Goal: Task Accomplishment & Management: Use online tool/utility

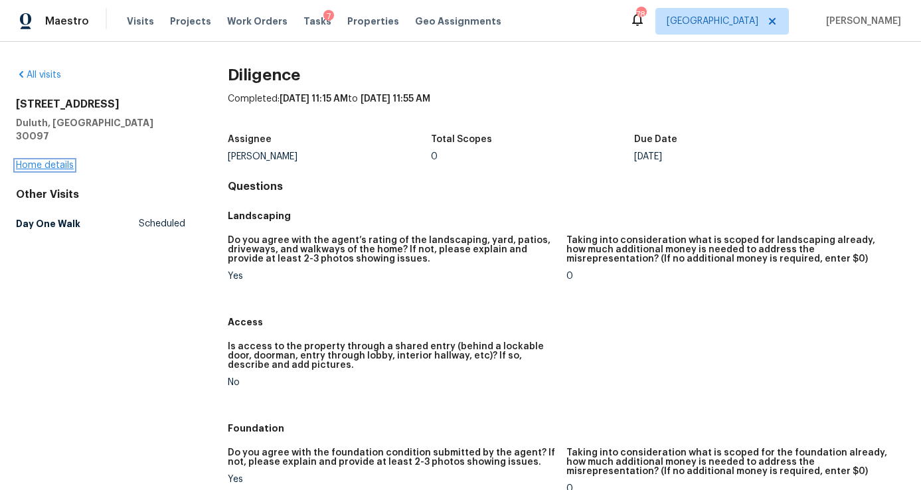
click at [61, 161] on link "Home details" at bounding box center [45, 165] width 58 height 9
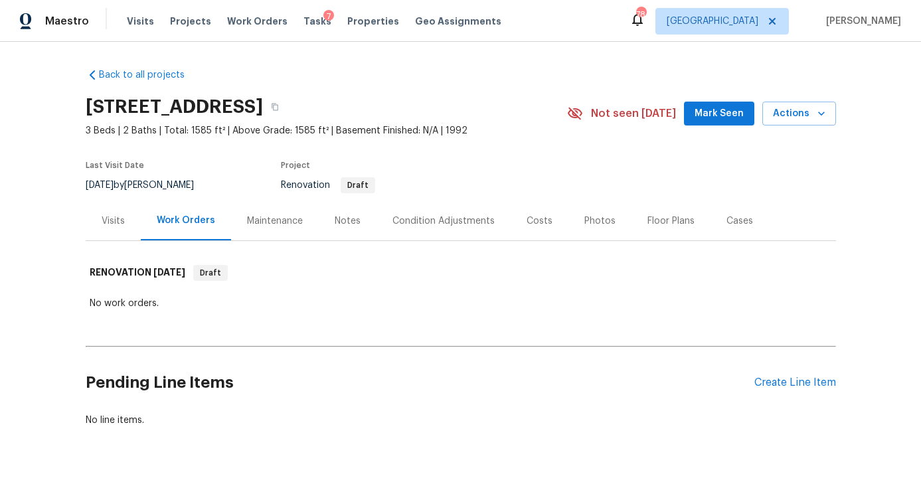
click at [450, 221] on div "Condition Adjustments" at bounding box center [444, 221] width 102 height 13
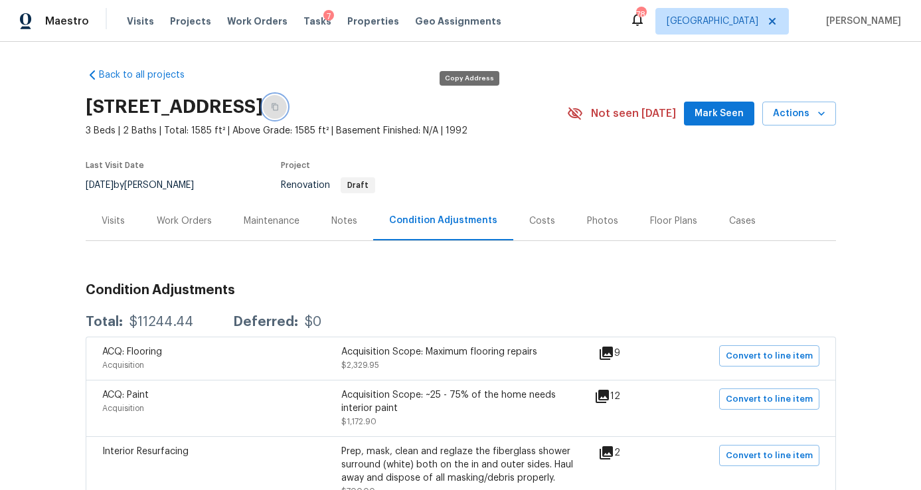
click at [287, 98] on button "button" at bounding box center [275, 107] width 24 height 24
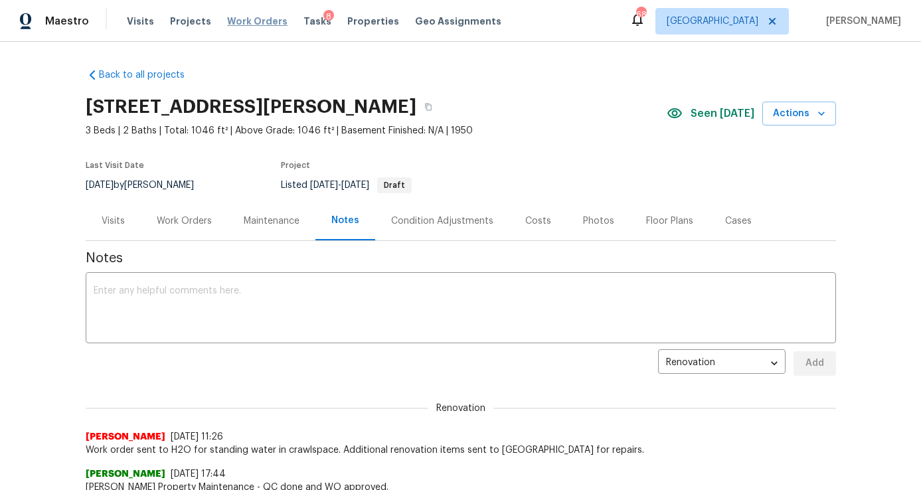
click at [254, 15] on span "Work Orders" at bounding box center [257, 21] width 60 height 13
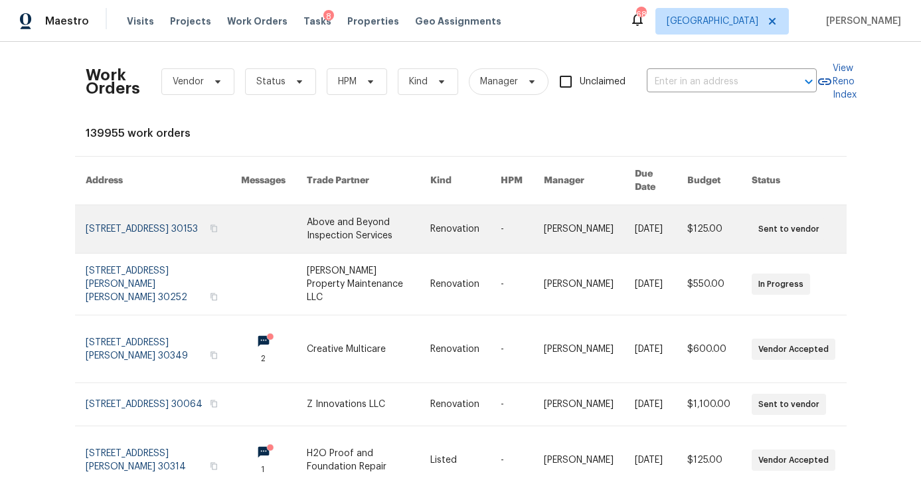
click at [155, 216] on link at bounding box center [163, 229] width 155 height 48
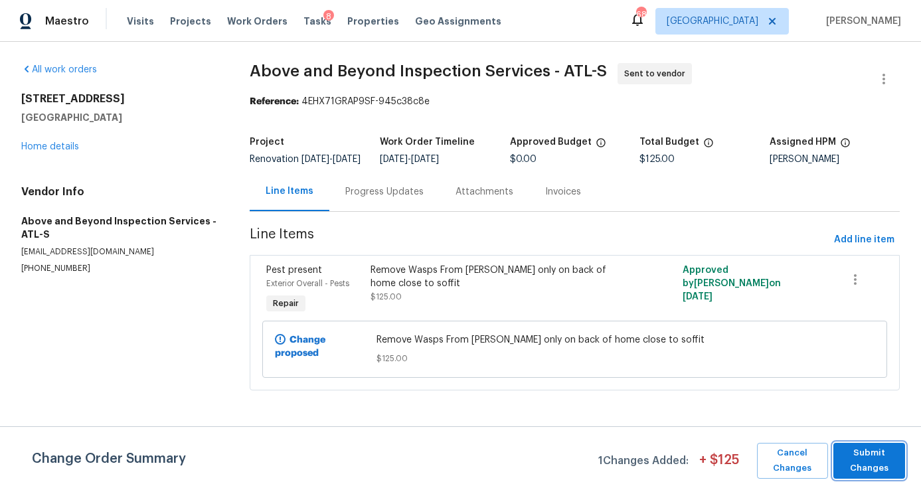
click at [863, 460] on span "Submit Changes" at bounding box center [869, 461] width 58 height 31
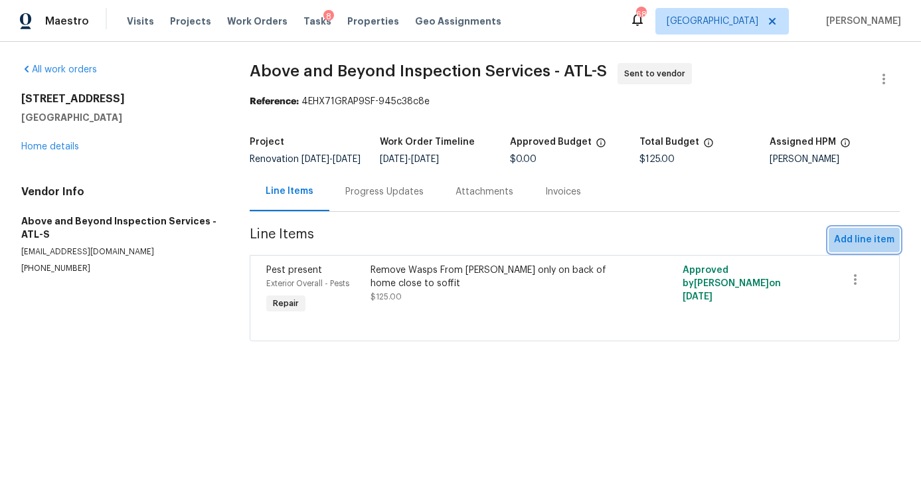
click at [874, 248] on span "Add line item" at bounding box center [864, 240] width 60 height 17
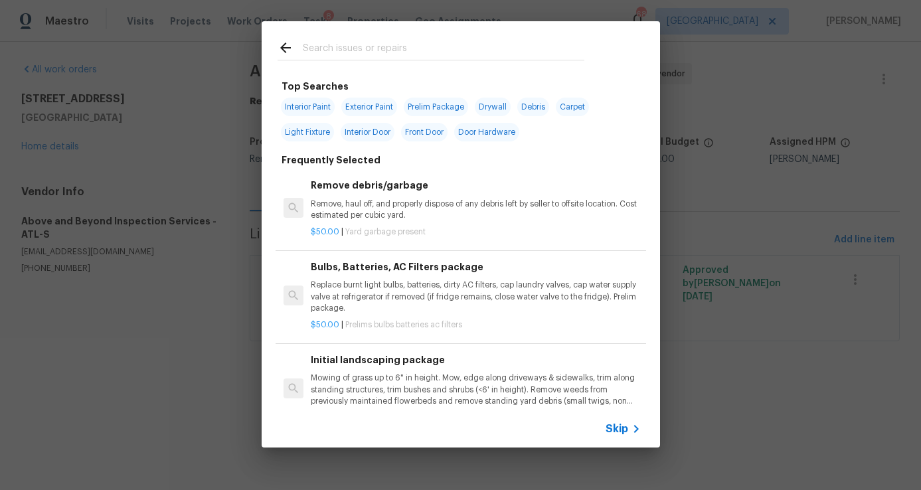
click at [406, 62] on div at bounding box center [431, 47] width 339 height 52
click at [399, 46] on input "text" at bounding box center [444, 50] width 282 height 20
type input "i"
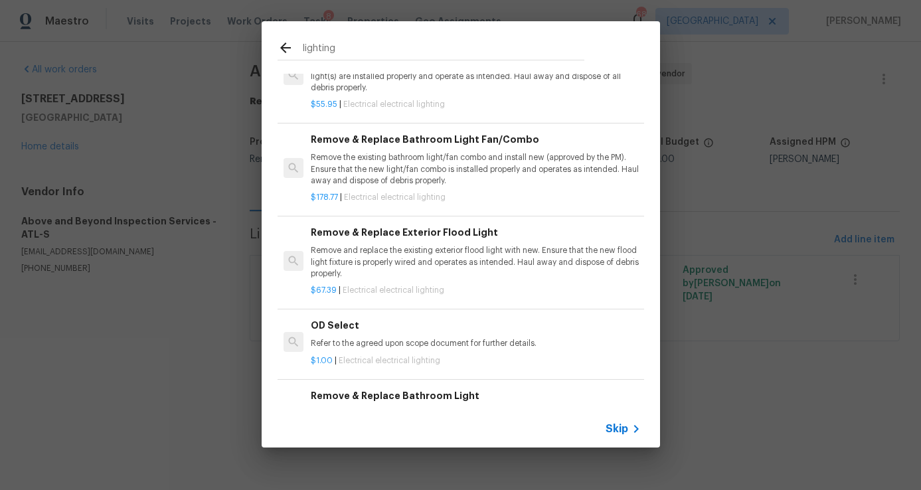
scroll to position [485, 0]
type input "lighting"
click at [511, 278] on p "Remove and replace the existing exterior flood light with new. Ensure that the …" at bounding box center [475, 264] width 329 height 34
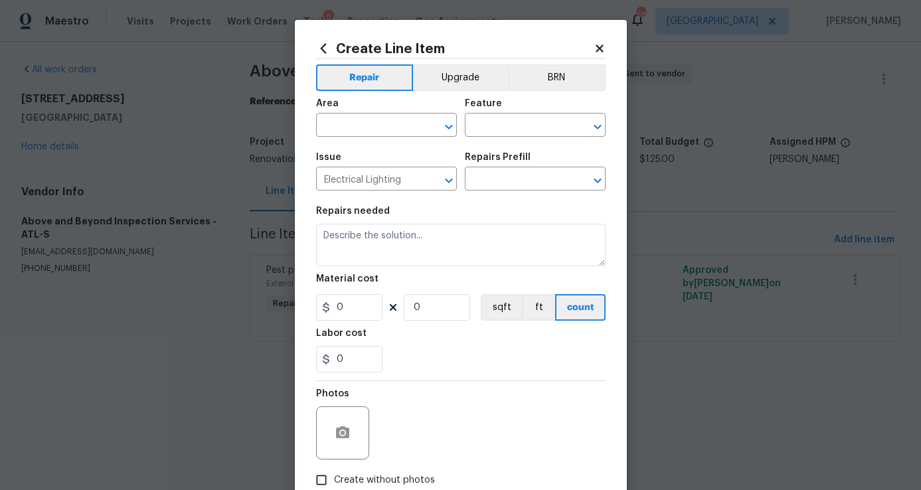
type textarea "Remove and replace the existing exterior flood light with new. Ensure that the …"
type input "1"
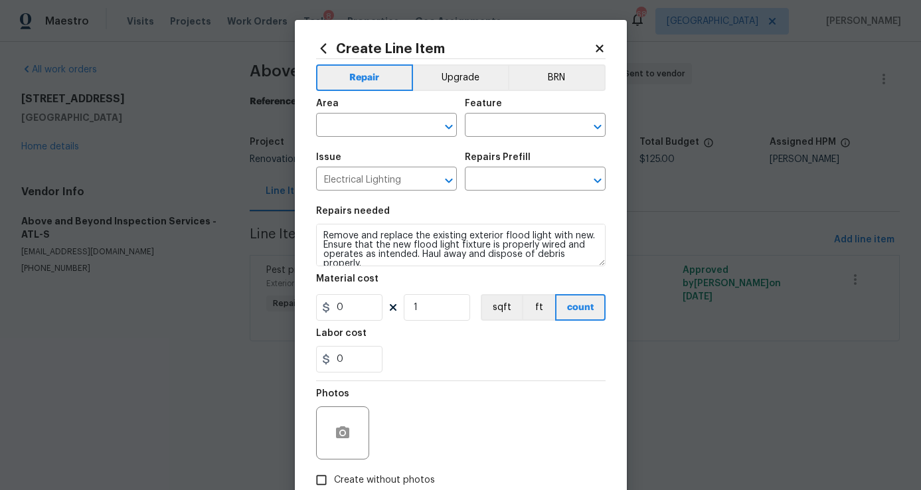
type input "Remove & Replace Exterior Flood Light $67.39"
type input "67.39"
click at [604, 45] on icon at bounding box center [600, 49] width 12 height 12
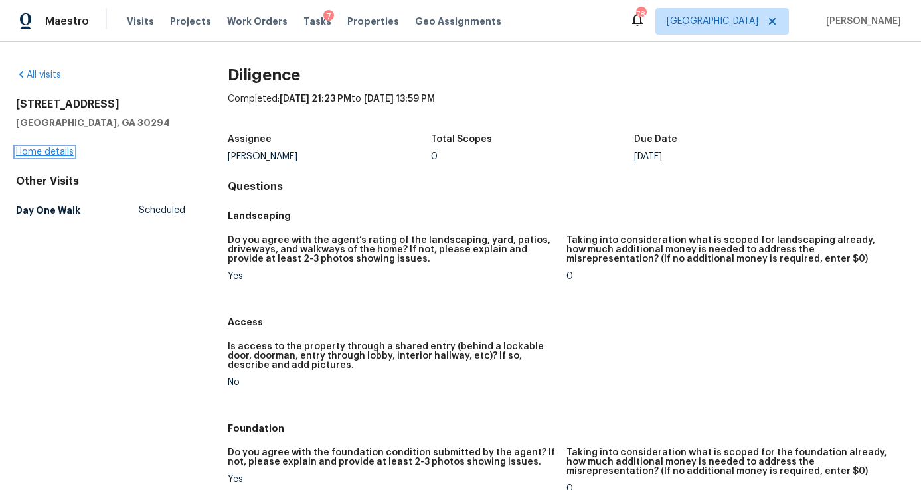
click at [50, 153] on link "Home details" at bounding box center [45, 151] width 58 height 9
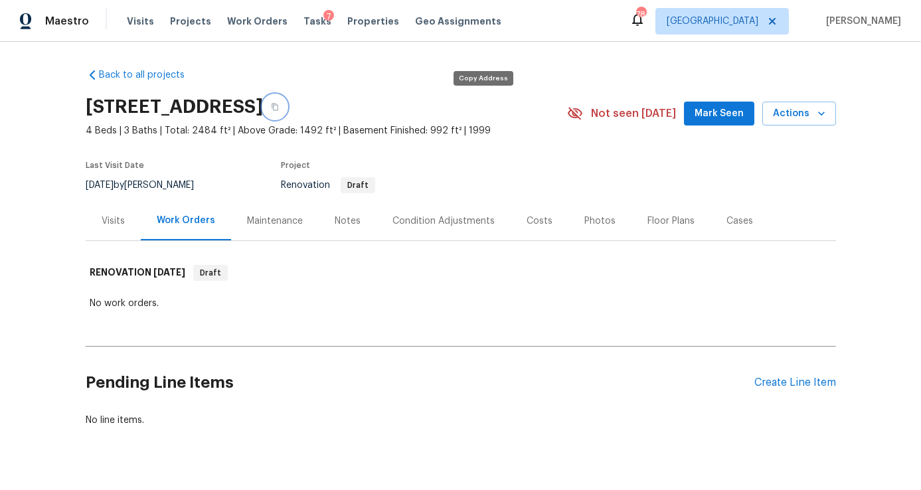
click at [279, 104] on icon "button" at bounding box center [275, 107] width 8 height 8
click at [112, 223] on div "Visits" at bounding box center [113, 221] width 23 height 13
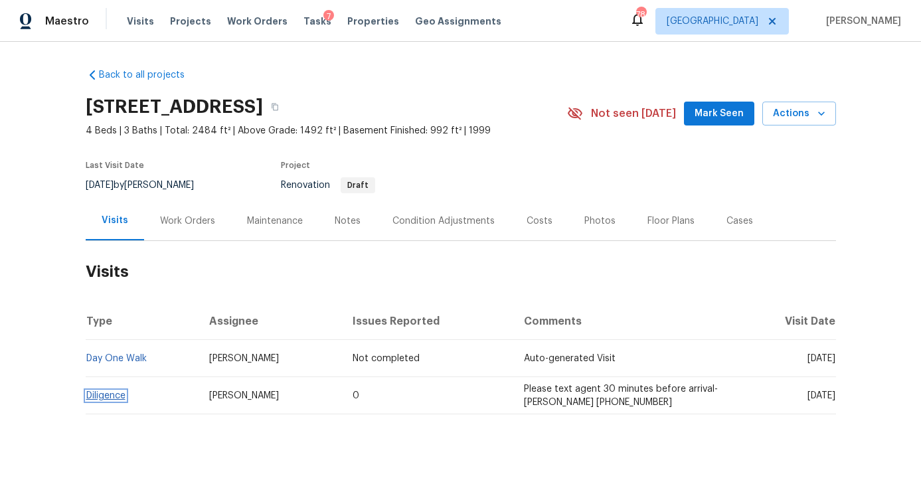
click at [111, 399] on link "Diligence" at bounding box center [105, 395] width 39 height 9
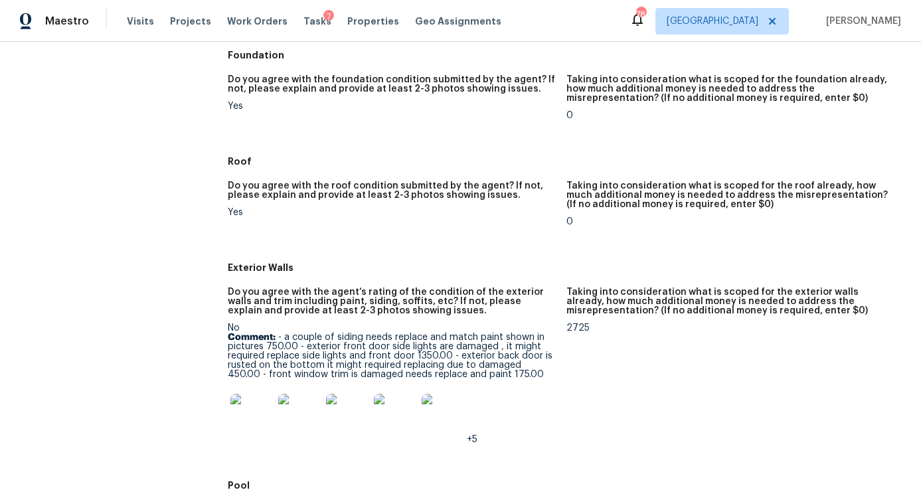
scroll to position [375, 0]
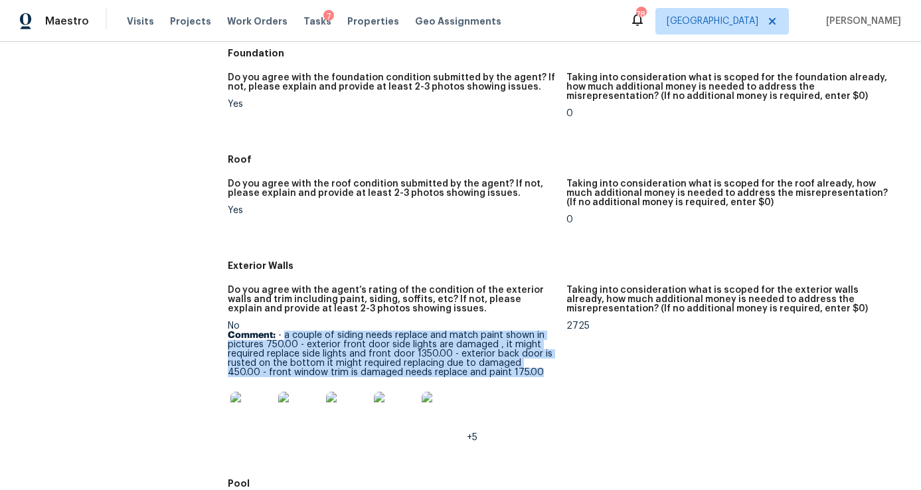
drag, startPoint x: 284, startPoint y: 338, endPoint x: 509, endPoint y: 370, distance: 228.1
click at [509, 370] on p "Comment: - a couple of siding needs replace and match paint shown in pictures 7…" at bounding box center [392, 354] width 328 height 46
copy p "a couple of siding needs replace and match paint shown in pictures 750.00 - ext…"
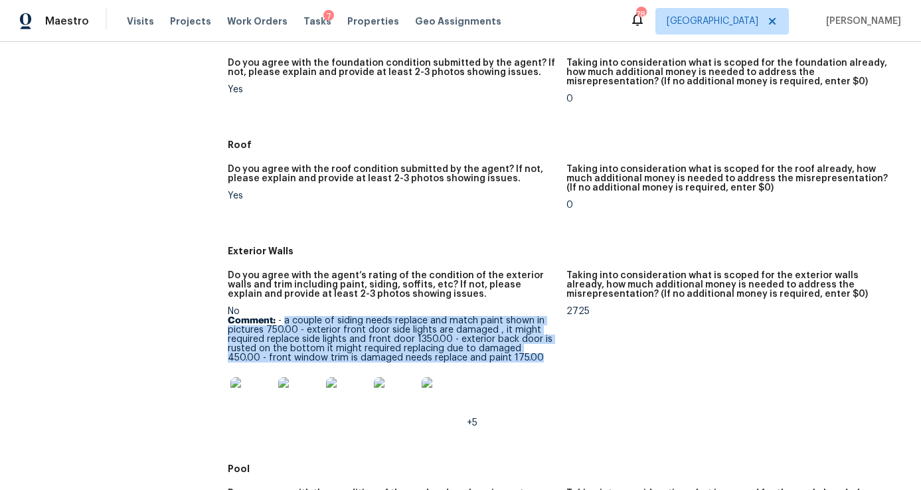
scroll to position [387, 0]
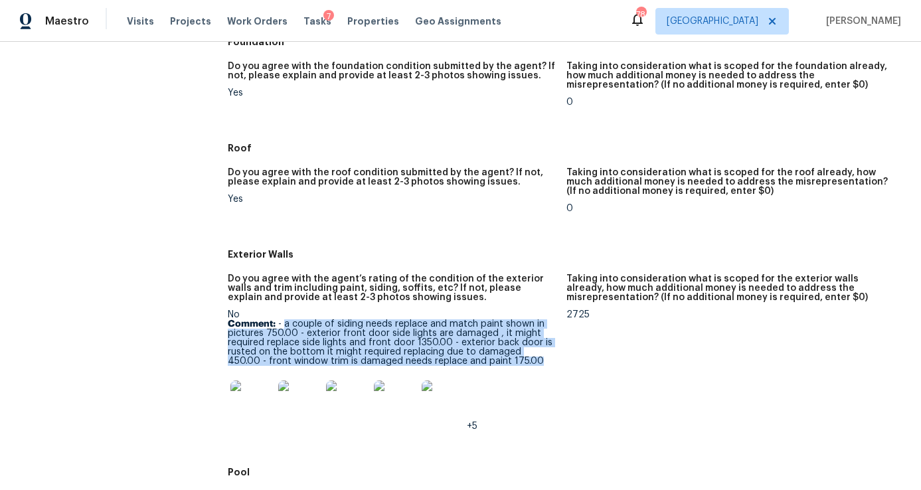
copy p "a couple of siding needs replace and match paint shown in pictures 750.00 - ext…"
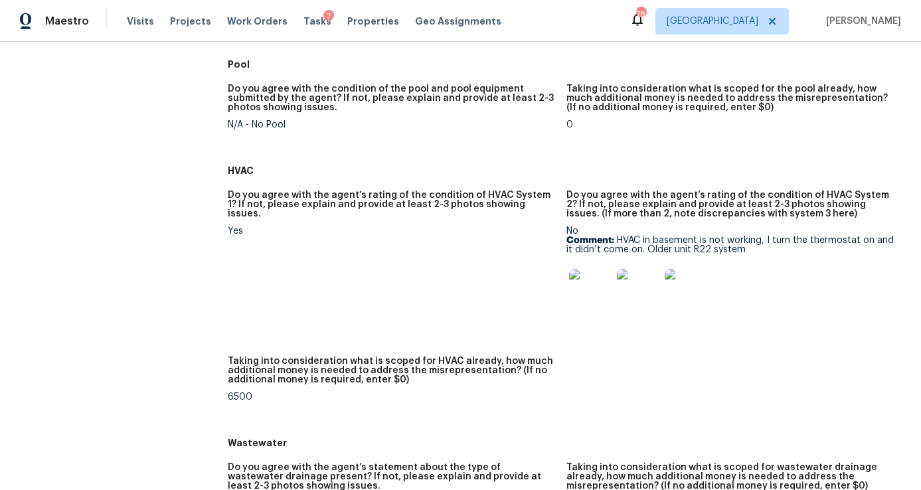
scroll to position [800, 0]
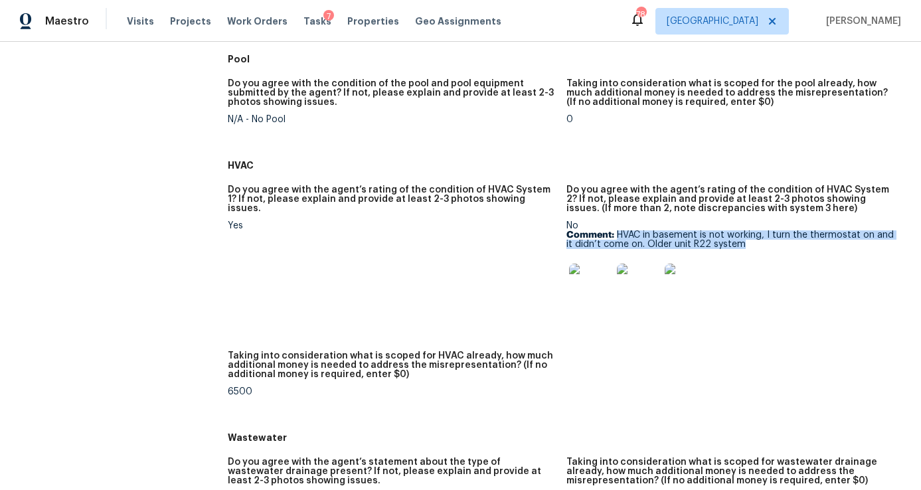
drag, startPoint x: 741, startPoint y: 244, endPoint x: 616, endPoint y: 236, distance: 125.1
click at [616, 236] on p "Comment: HVAC in basement is not working, I turn the thermostat on and it didn’…" at bounding box center [731, 239] width 328 height 19
copy p "HVAC in basement is not working, I turn the thermostat on and it didn’t come on…"
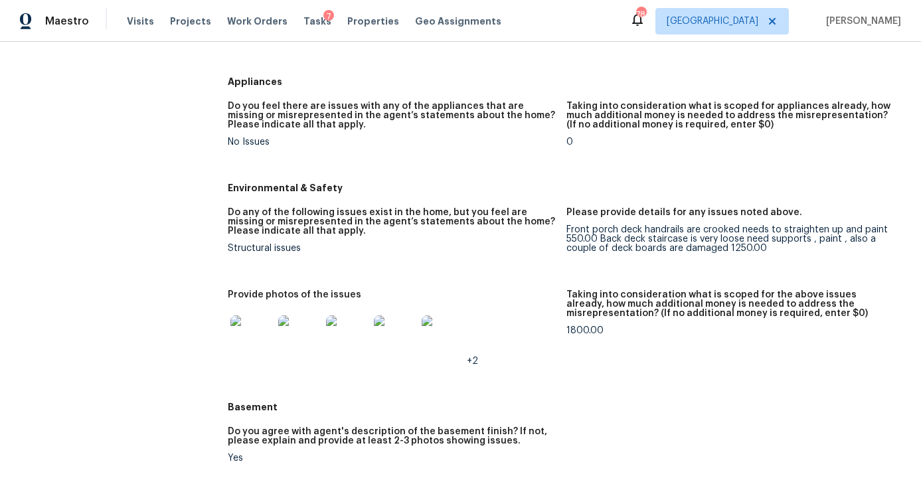
scroll to position [1373, 0]
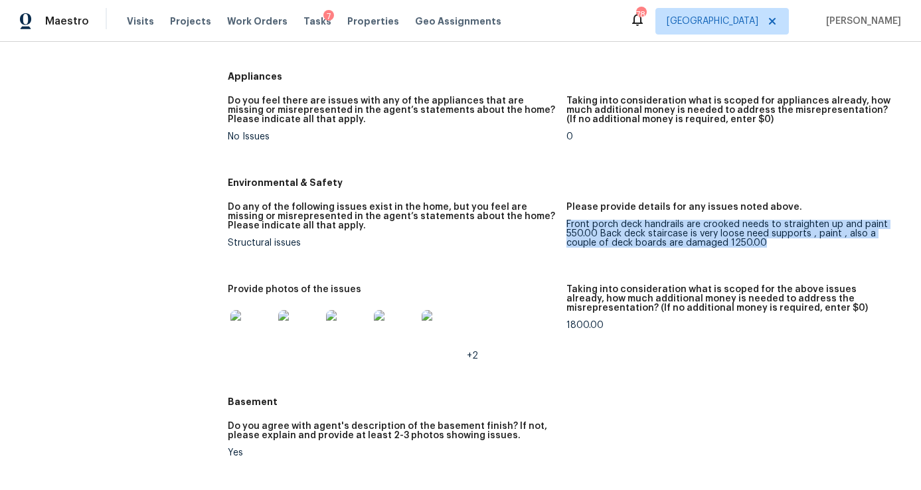
drag, startPoint x: 774, startPoint y: 241, endPoint x: 567, endPoint y: 225, distance: 207.8
click at [567, 225] on div "Front porch deck handrails are crooked needs to straighten up and paint 550.00 …" at bounding box center [731, 234] width 328 height 28
copy div "Front porch deck handrails are crooked needs to straighten up and paint 550.00 …"
click at [245, 334] on img at bounding box center [251, 331] width 43 height 43
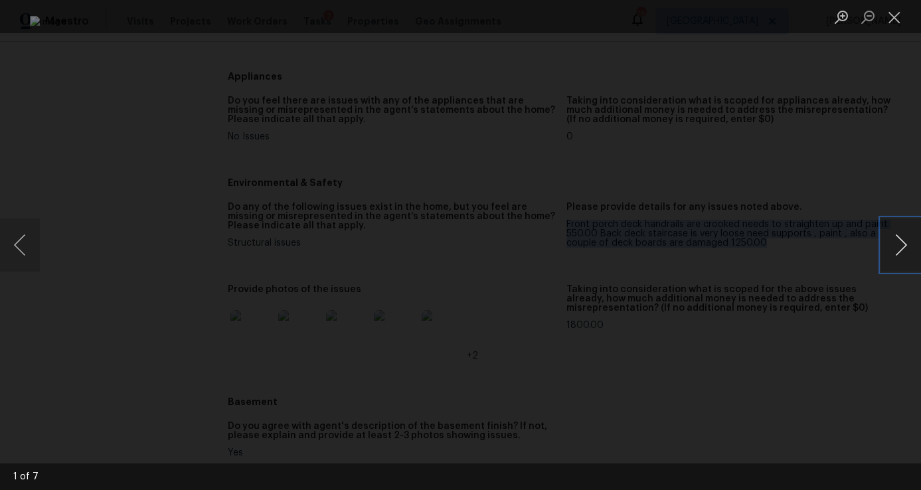
click at [899, 244] on button "Next image" at bounding box center [901, 245] width 40 height 53
click at [896, 21] on button "Close lightbox" at bounding box center [894, 16] width 27 height 23
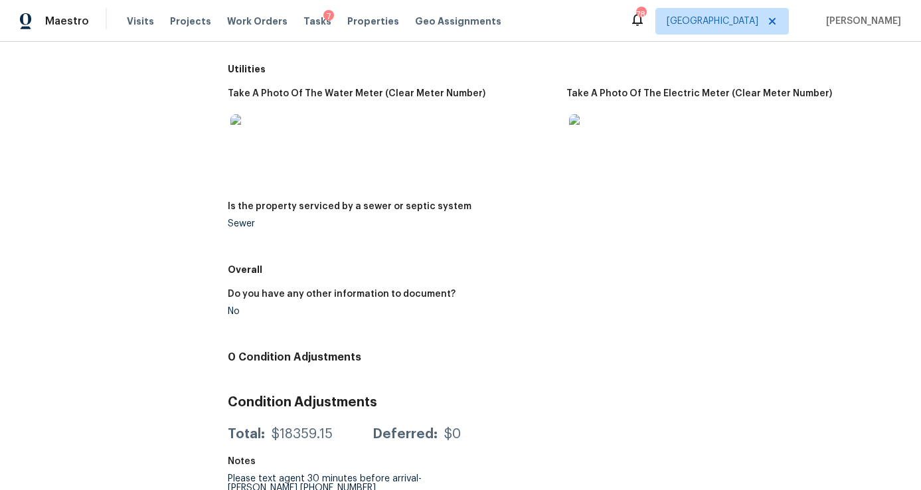
scroll to position [1994, 0]
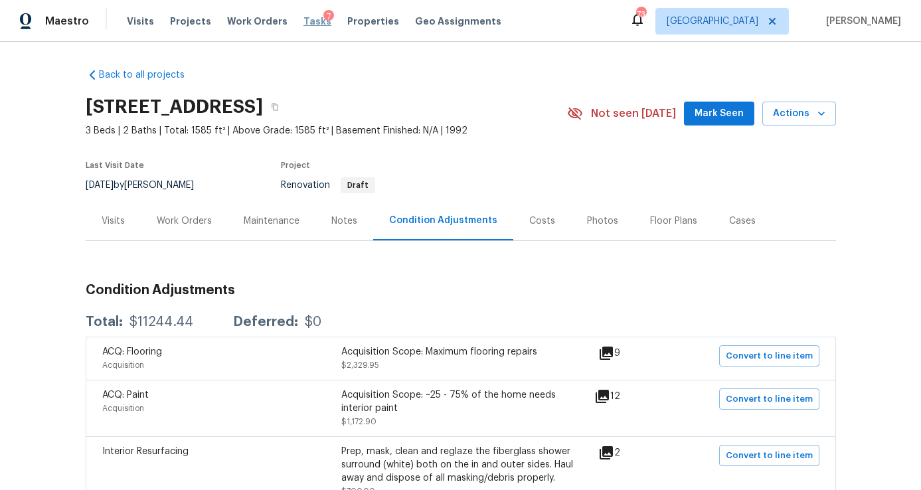
click at [305, 19] on span "Tasks" at bounding box center [318, 21] width 28 height 9
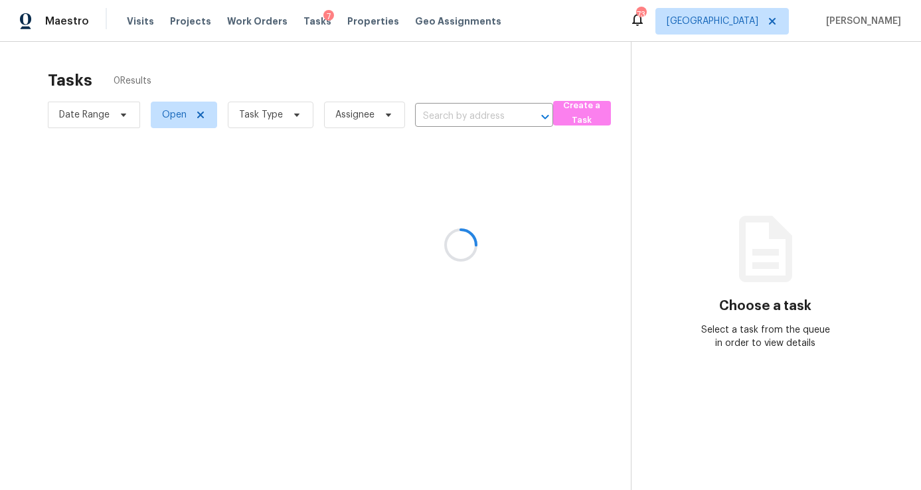
click at [264, 114] on div at bounding box center [460, 245] width 921 height 490
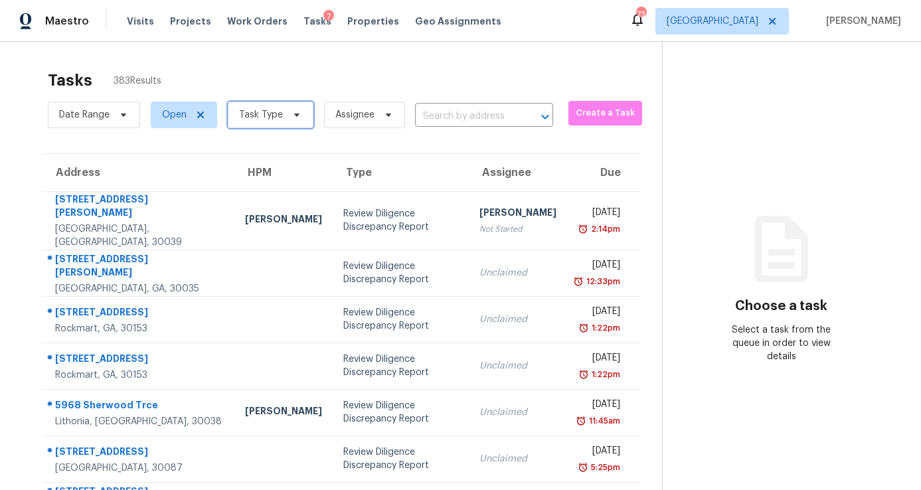
click at [264, 120] on span "Task Type" at bounding box center [261, 114] width 44 height 13
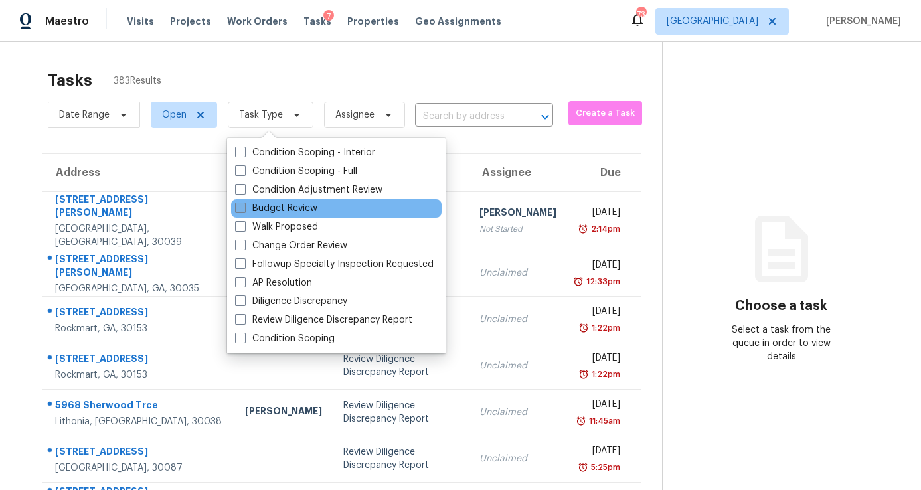
click at [278, 203] on label "Budget Review" at bounding box center [276, 208] width 82 height 13
click at [244, 203] on input "Budget Review" at bounding box center [239, 206] width 9 height 9
checkbox input "true"
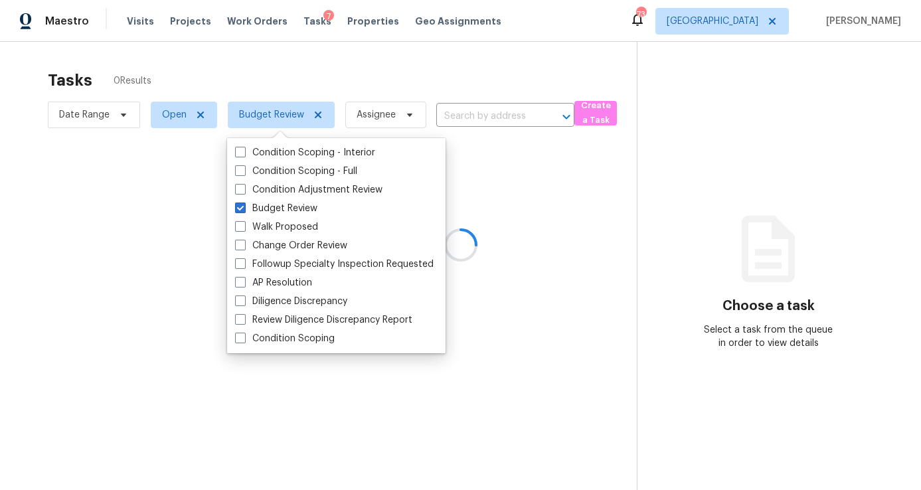
click at [404, 75] on div at bounding box center [460, 245] width 921 height 490
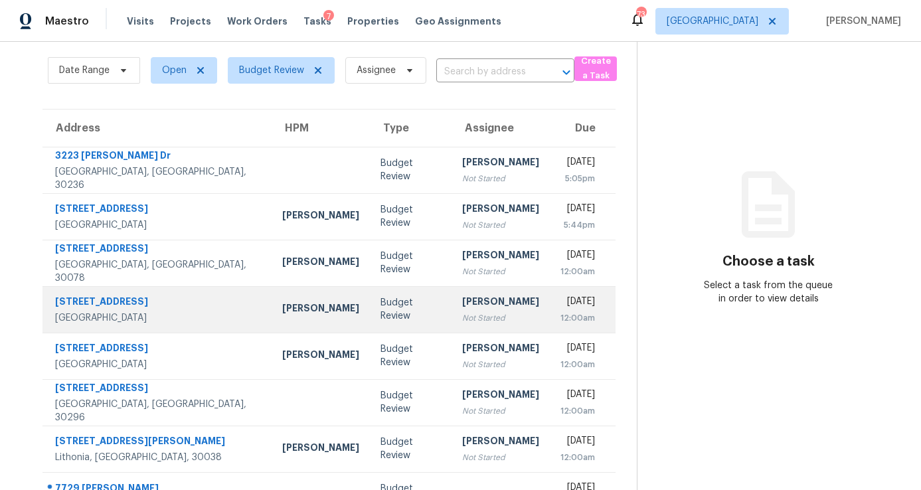
scroll to position [39, 0]
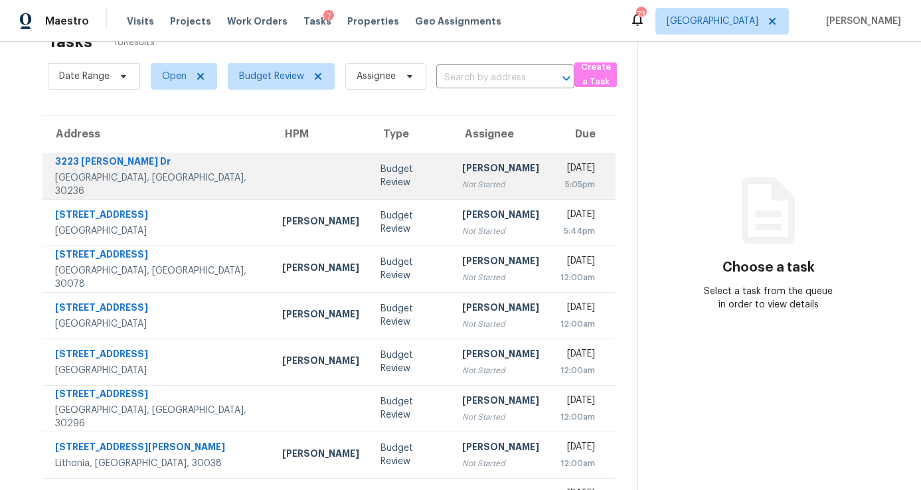
click at [462, 178] on div "Not Started" at bounding box center [500, 184] width 77 height 13
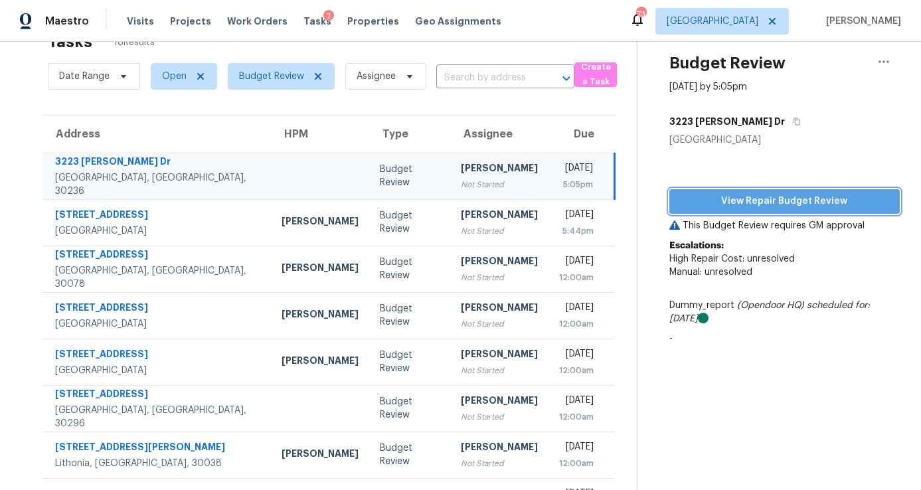
click at [781, 195] on span "View Repair Budget Review" at bounding box center [784, 201] width 209 height 17
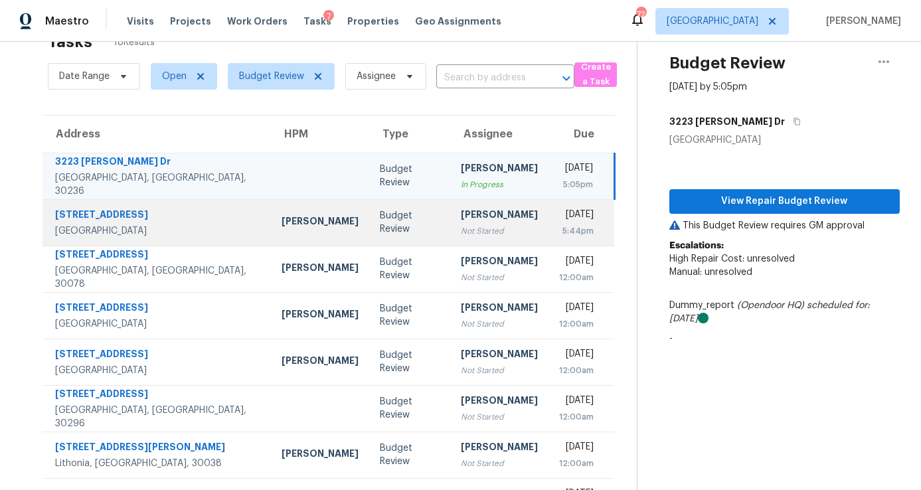
click at [461, 234] on div "Not Started" at bounding box center [499, 230] width 77 height 13
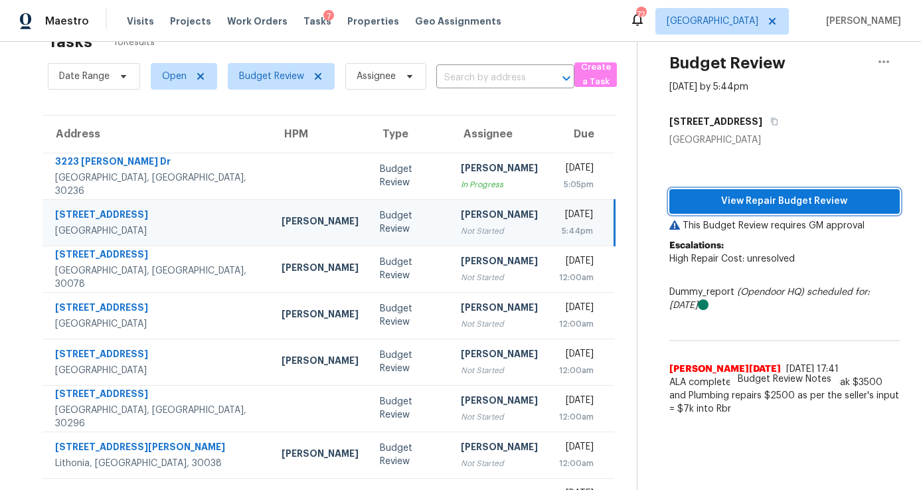
click at [755, 201] on span "View Repair Budget Review" at bounding box center [784, 201] width 209 height 17
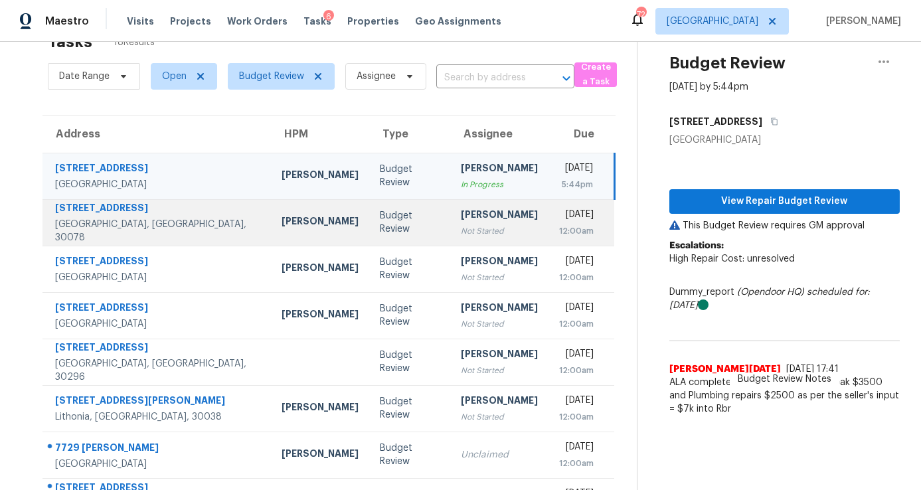
click at [461, 226] on div "Not Started" at bounding box center [499, 230] width 77 height 13
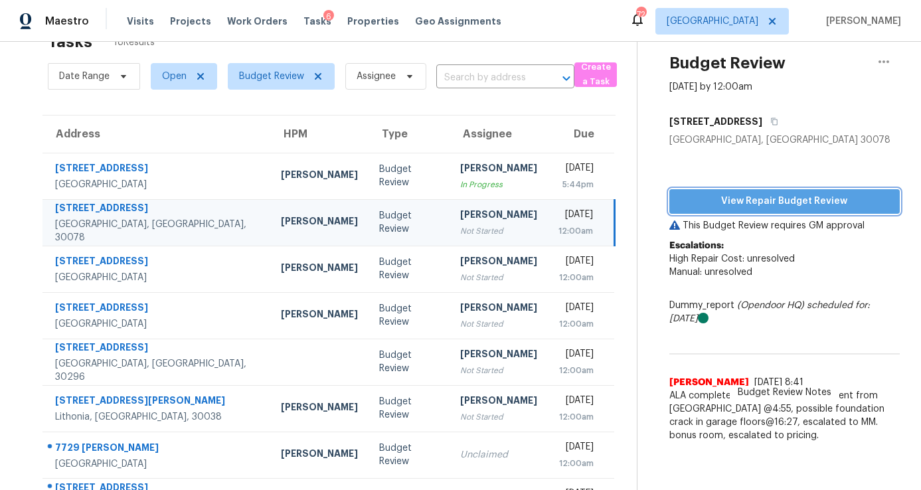
click at [731, 205] on span "View Repair Budget Review" at bounding box center [784, 201] width 209 height 17
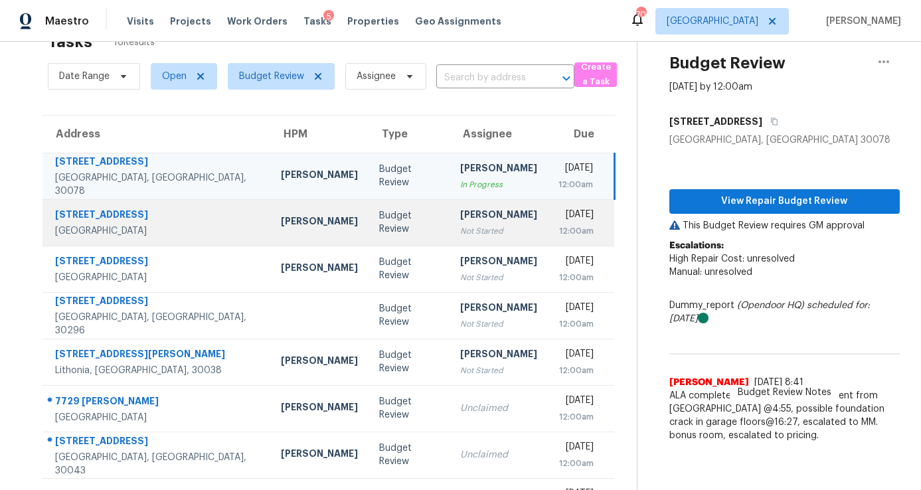
click at [460, 230] on div "Not Started" at bounding box center [498, 230] width 77 height 13
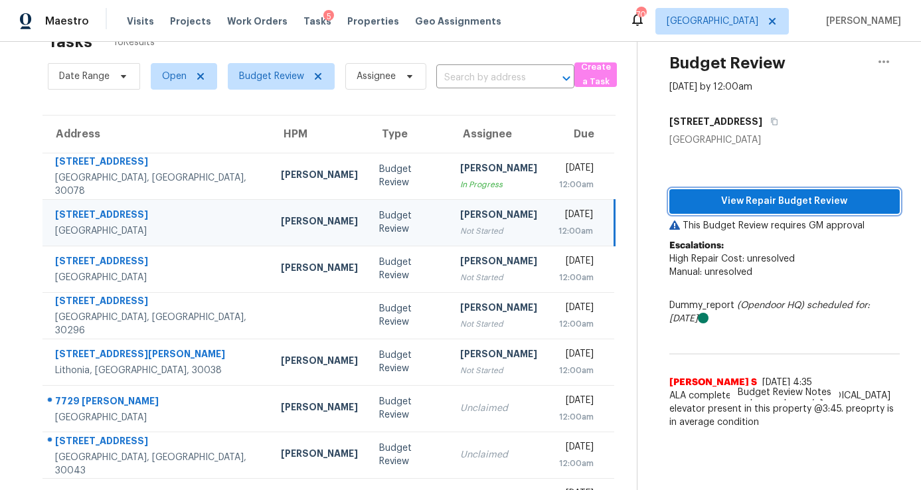
click at [706, 205] on span "View Repair Budget Review" at bounding box center [784, 201] width 209 height 17
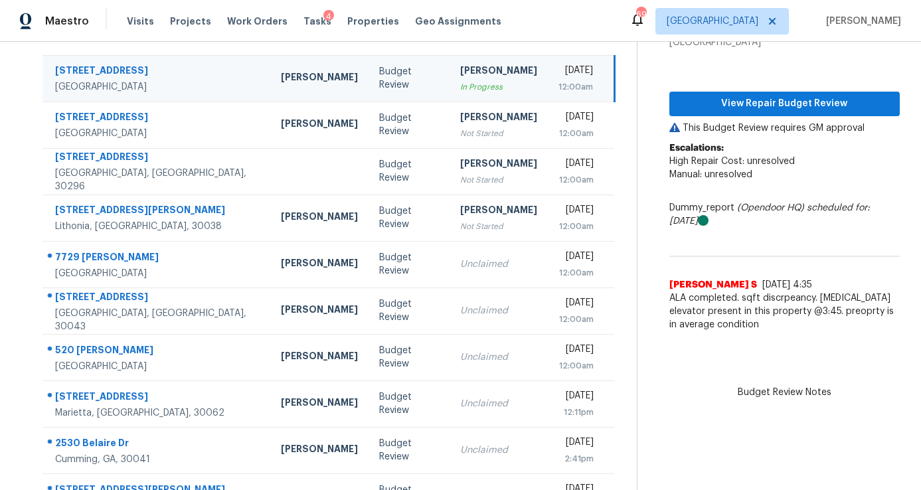
scroll to position [201, 0]
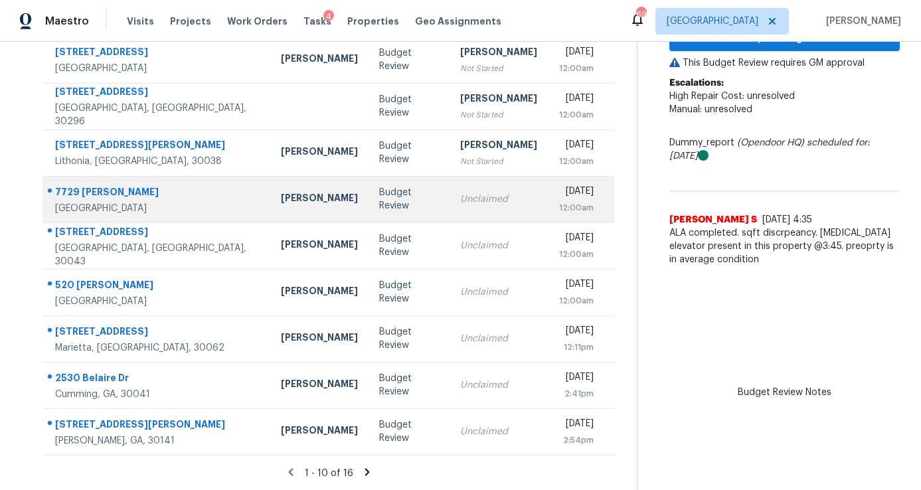
click at [454, 209] on td "Unclaimed" at bounding box center [499, 199] width 98 height 46
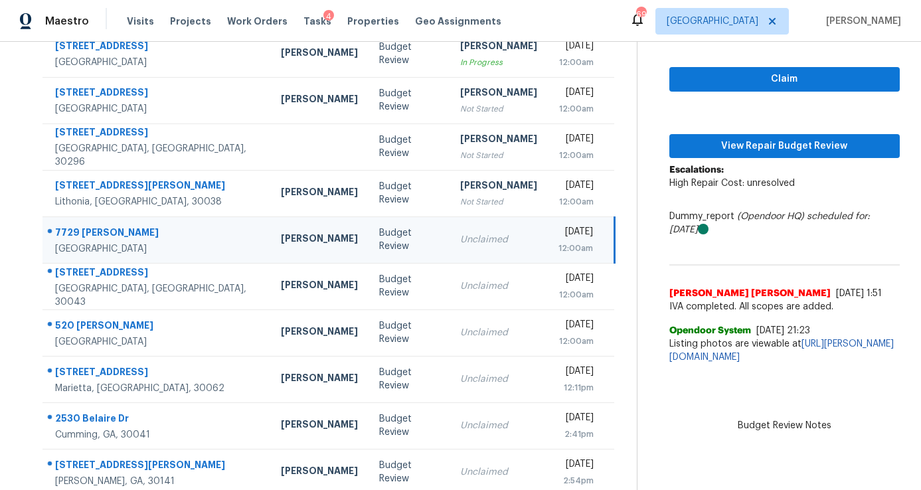
scroll to position [158, 0]
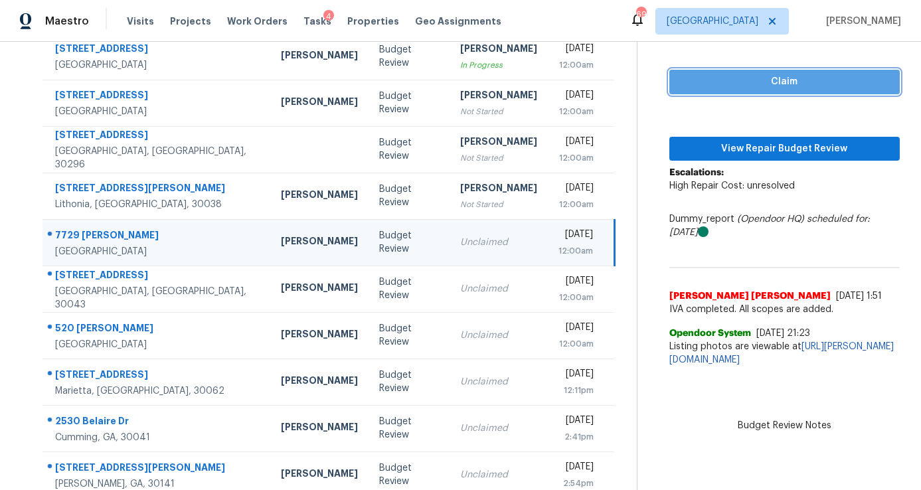
click at [691, 86] on span "Claim" at bounding box center [784, 82] width 209 height 17
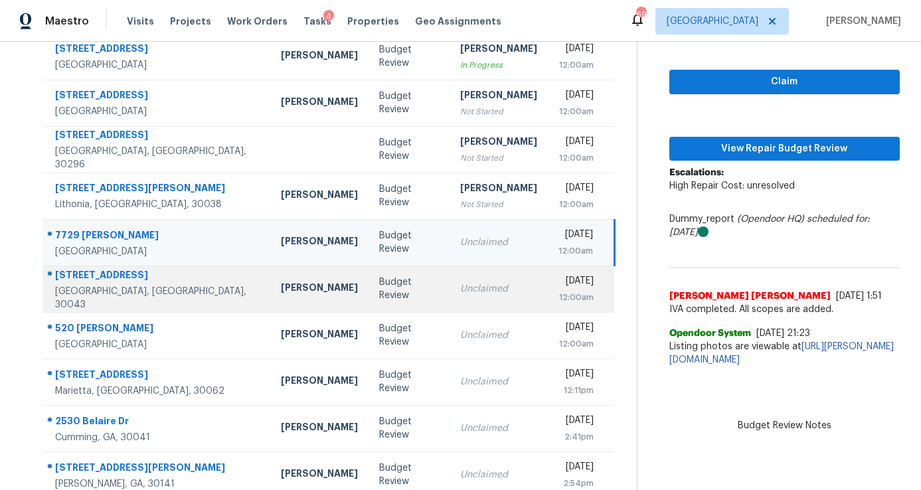
click at [460, 294] on div "Unclaimed" at bounding box center [498, 288] width 77 height 13
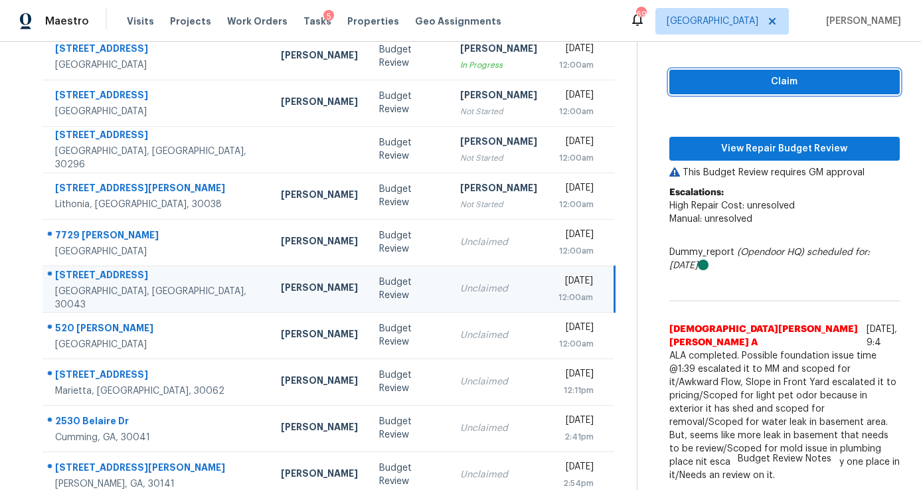
click at [689, 87] on span "Claim" at bounding box center [784, 82] width 209 height 17
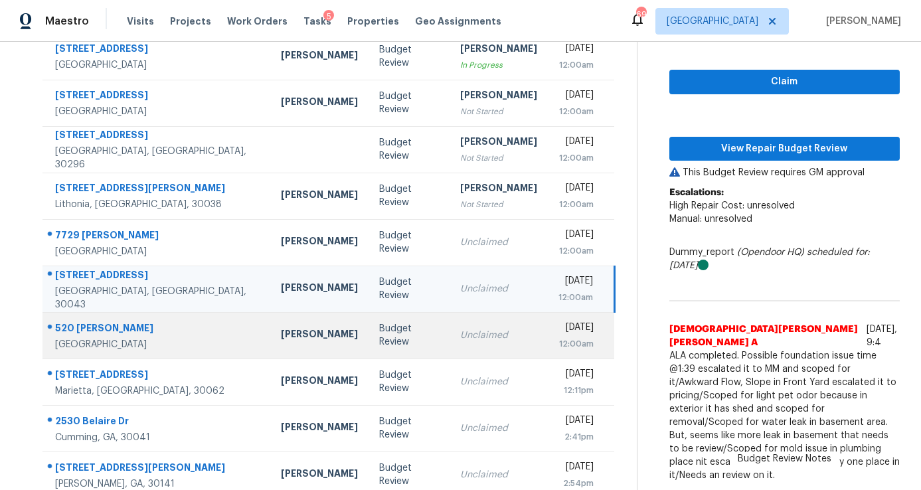
click at [474, 343] on td "Unclaimed" at bounding box center [499, 335] width 98 height 46
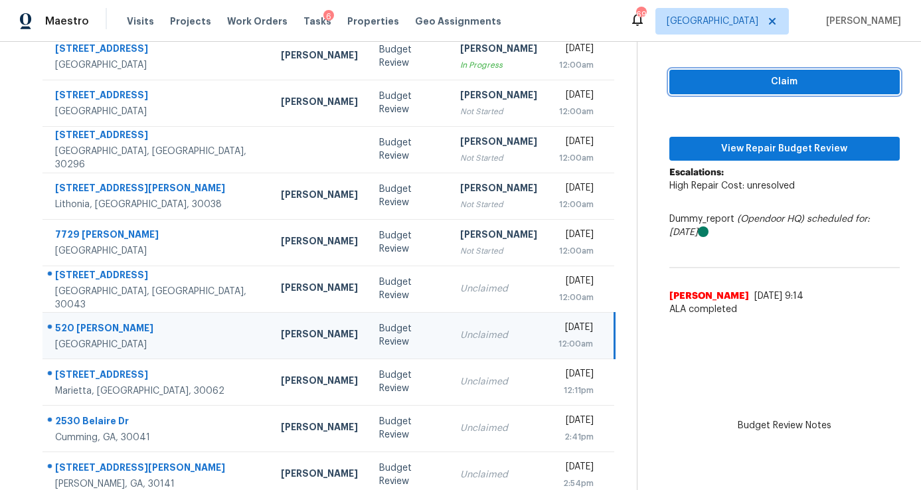
click at [695, 82] on span "Claim" at bounding box center [784, 82] width 209 height 17
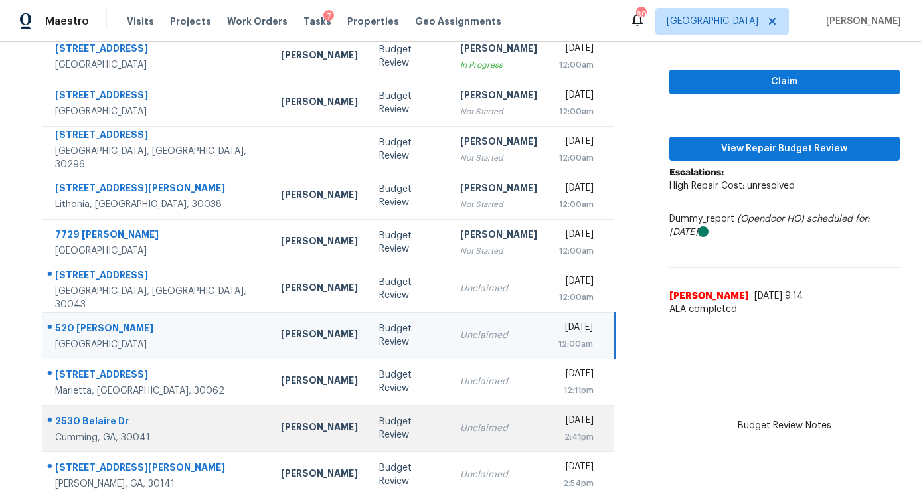
click at [450, 443] on td "Unclaimed" at bounding box center [499, 428] width 98 height 46
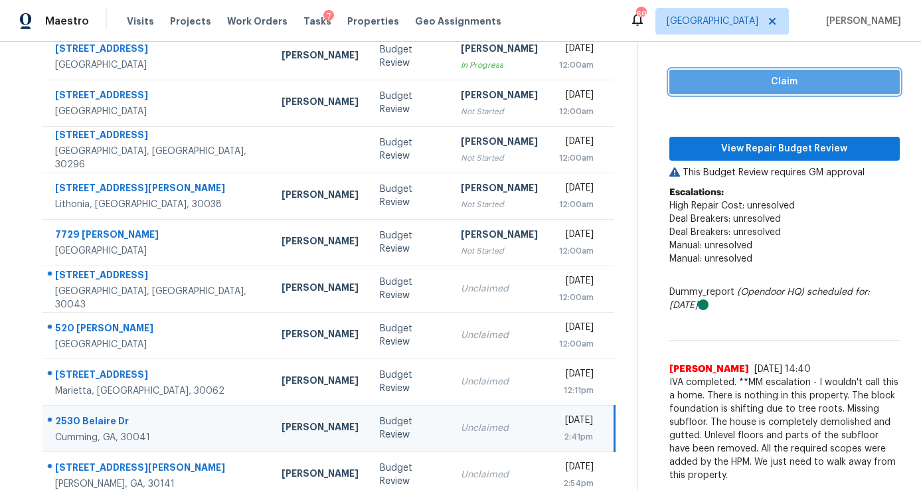
click at [735, 82] on span "Claim" at bounding box center [784, 82] width 209 height 17
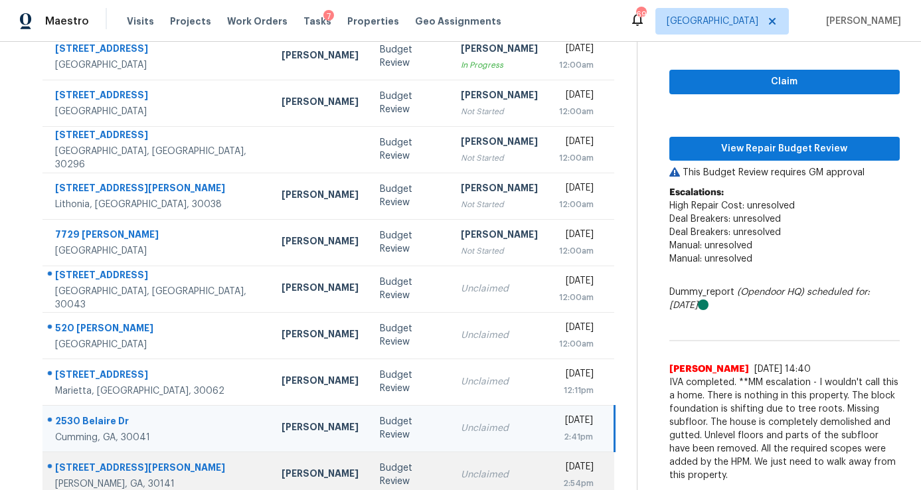
click at [461, 478] on div "Unclaimed" at bounding box center [499, 474] width 77 height 13
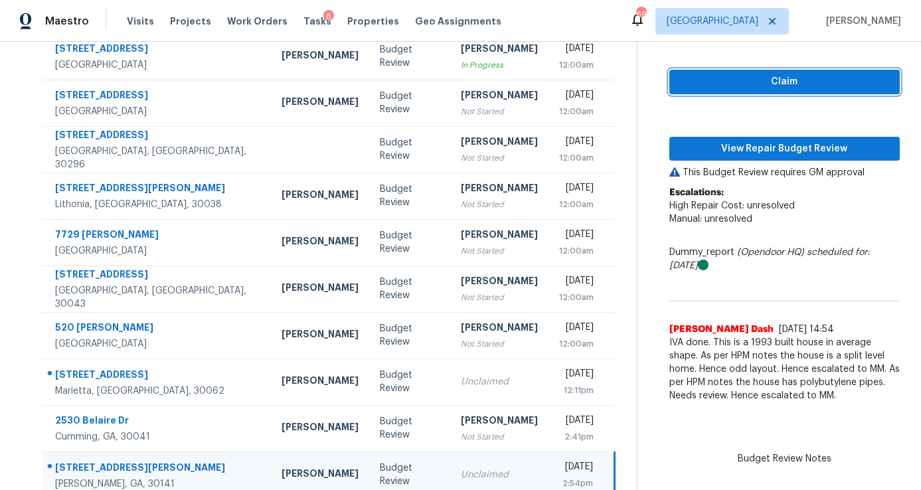
click at [713, 82] on span "Claim" at bounding box center [784, 82] width 209 height 17
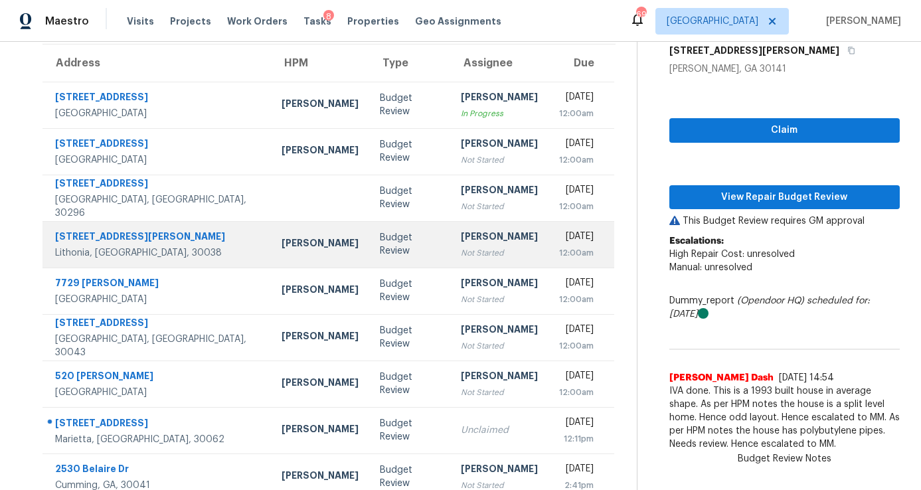
scroll to position [102, 0]
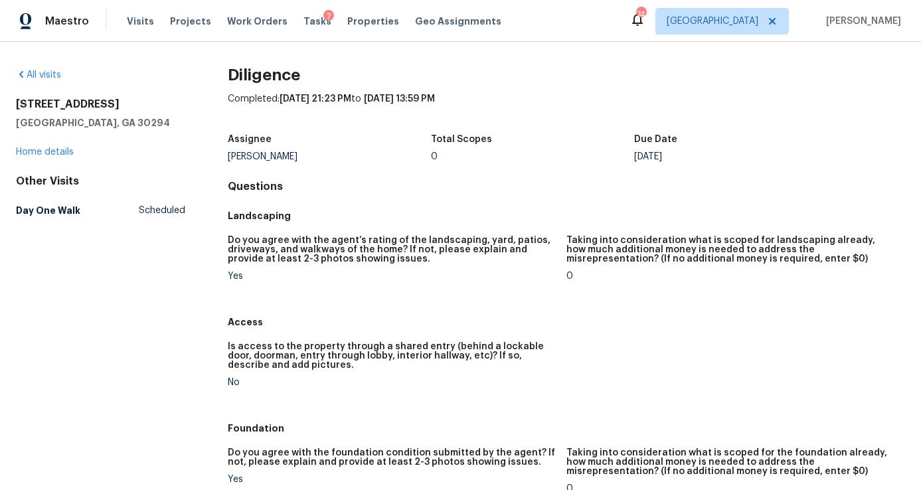
scroll to position [1994, 0]
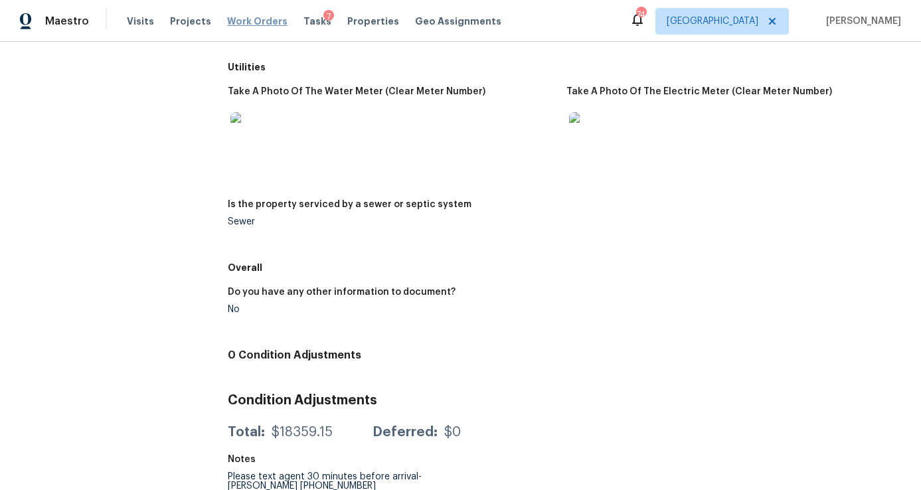
click at [238, 20] on span "Work Orders" at bounding box center [257, 21] width 60 height 13
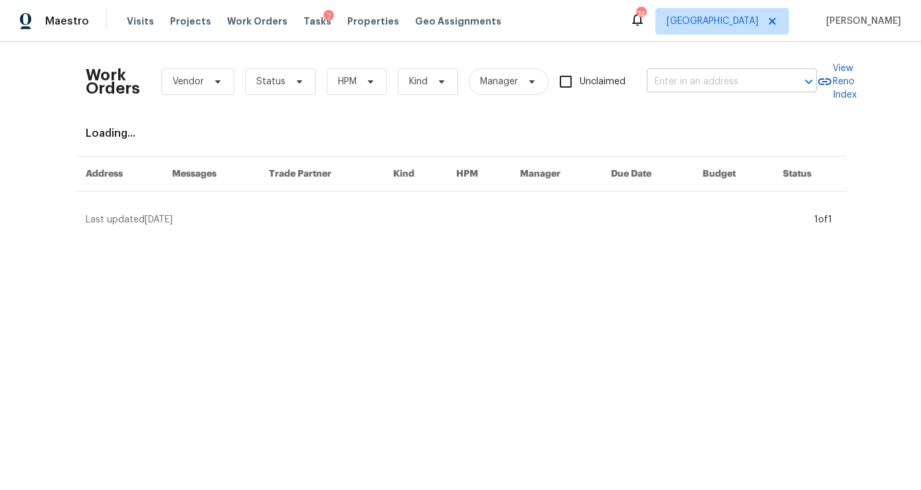
click at [674, 76] on input "text" at bounding box center [713, 82] width 133 height 21
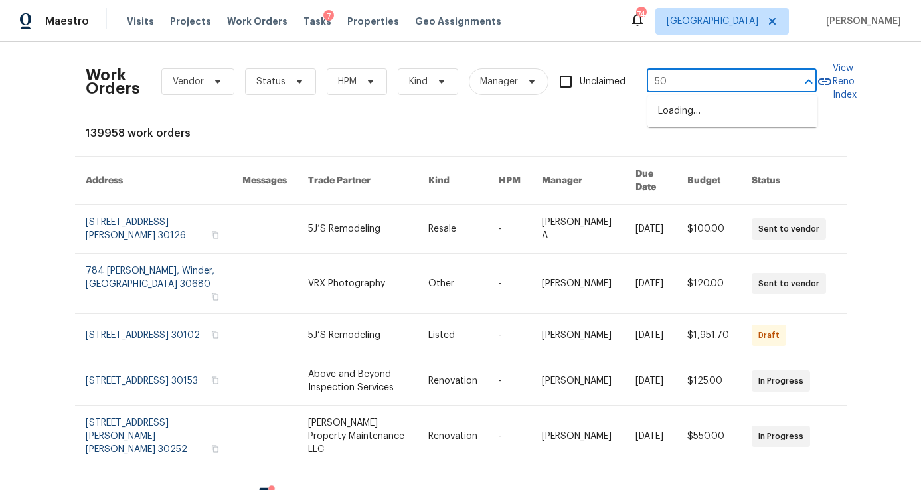
type input "50"
click at [677, 83] on input "text" at bounding box center [713, 82] width 133 height 21
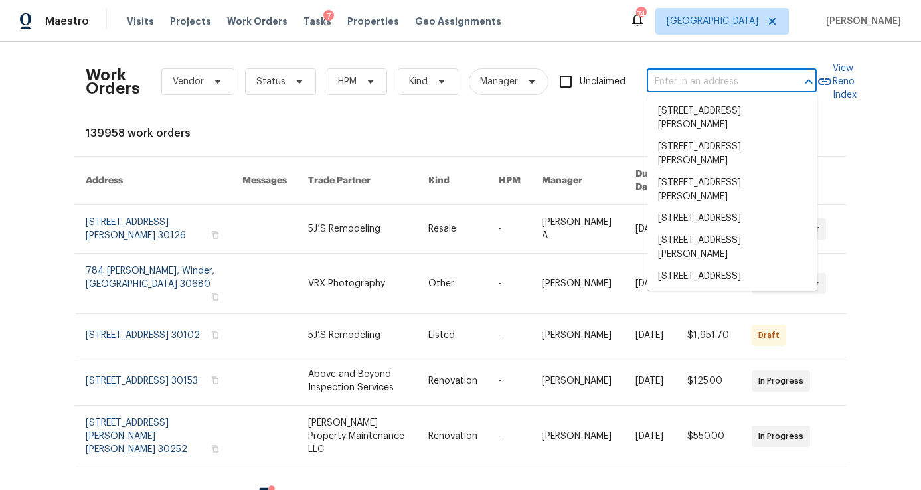
click at [677, 81] on input "text" at bounding box center [713, 82] width 133 height 21
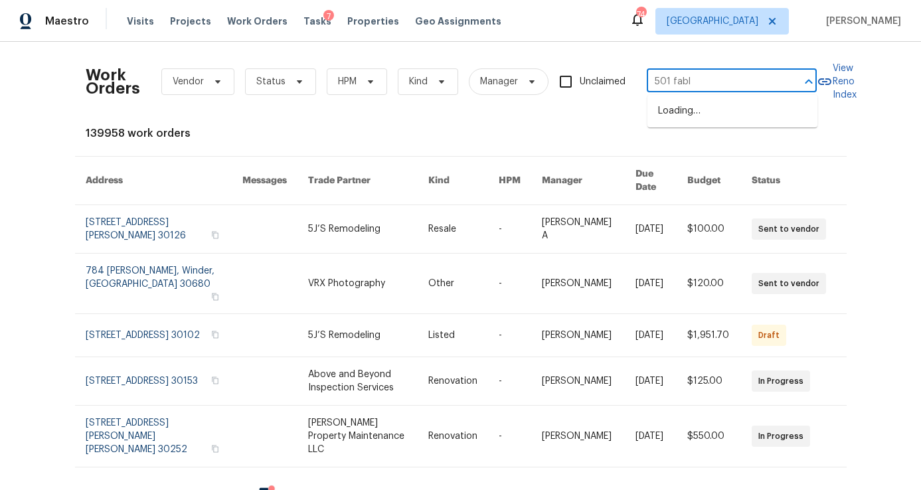
type input "501 fable"
click at [677, 113] on li "[STREET_ADDRESS]" at bounding box center [733, 111] width 170 height 22
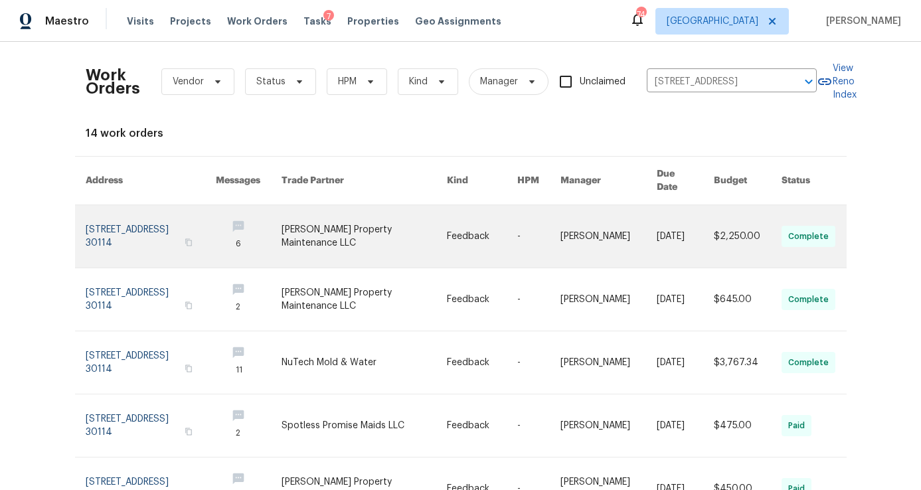
click at [132, 220] on link at bounding box center [151, 236] width 130 height 62
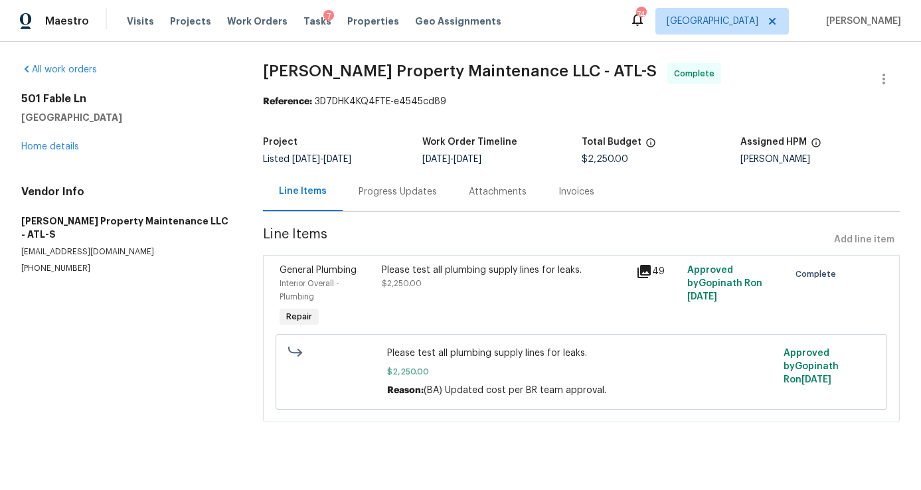
click at [643, 272] on icon at bounding box center [644, 272] width 16 height 16
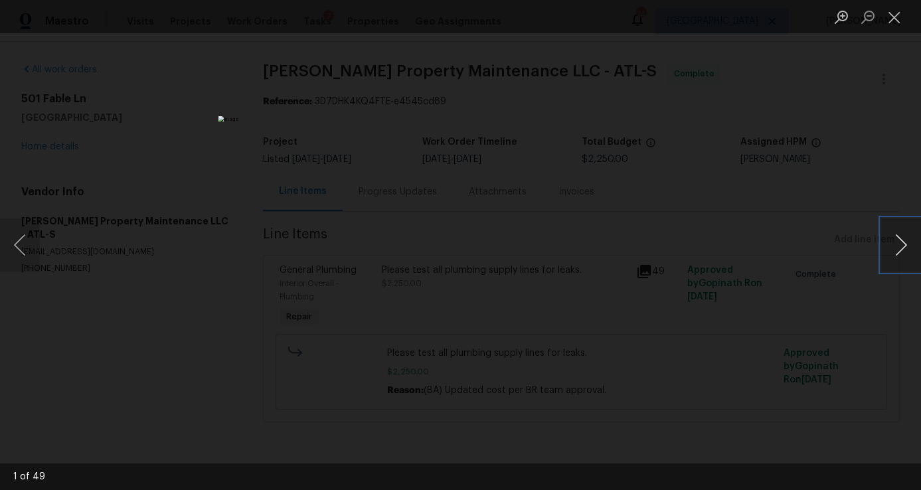
click at [896, 249] on button "Next image" at bounding box center [901, 245] width 40 height 53
click at [897, 250] on button "Next image" at bounding box center [901, 245] width 40 height 53
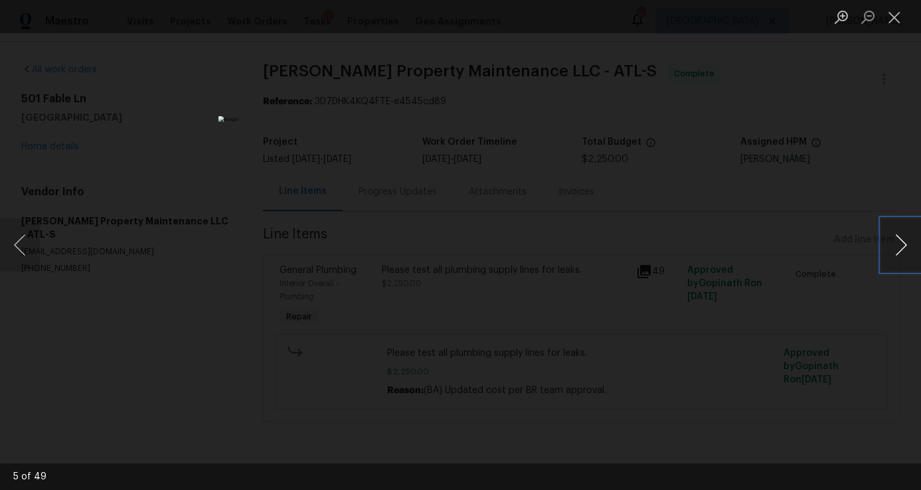
click at [897, 250] on button "Next image" at bounding box center [901, 245] width 40 height 53
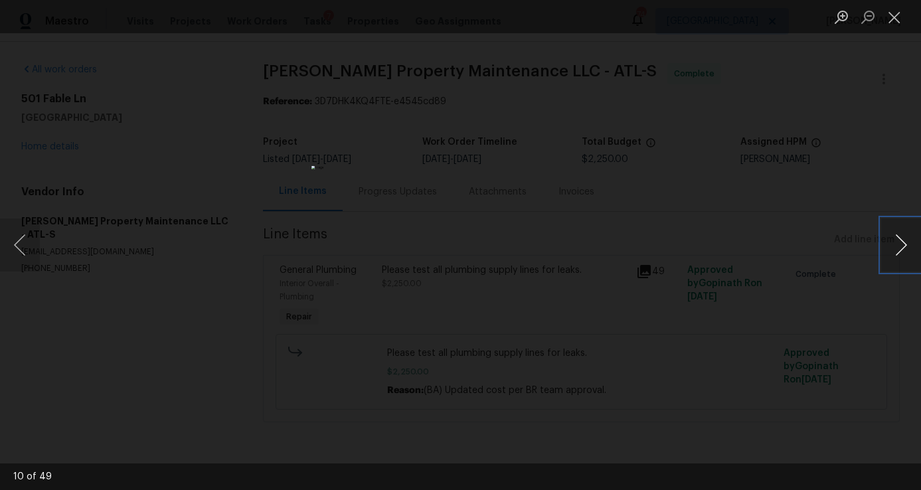
click at [897, 250] on button "Next image" at bounding box center [901, 245] width 40 height 53
click at [896, 23] on button "Close lightbox" at bounding box center [894, 16] width 27 height 23
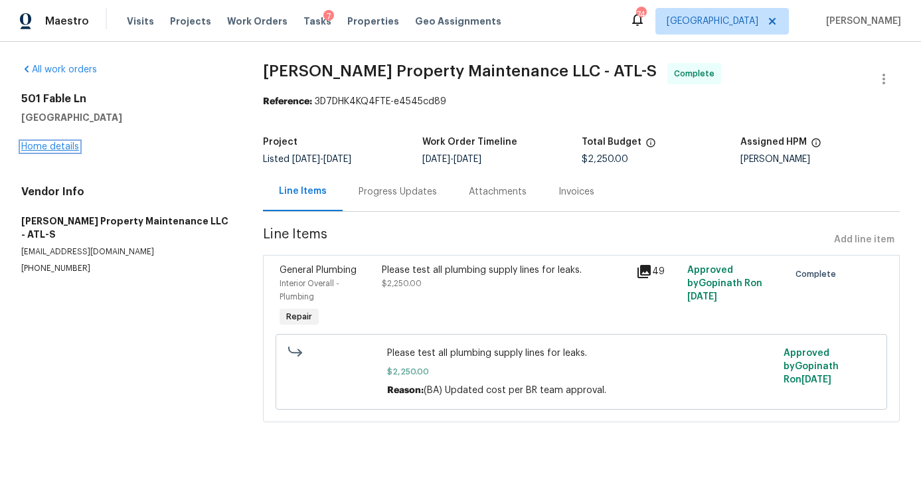
click at [74, 145] on link "Home details" at bounding box center [50, 146] width 58 height 9
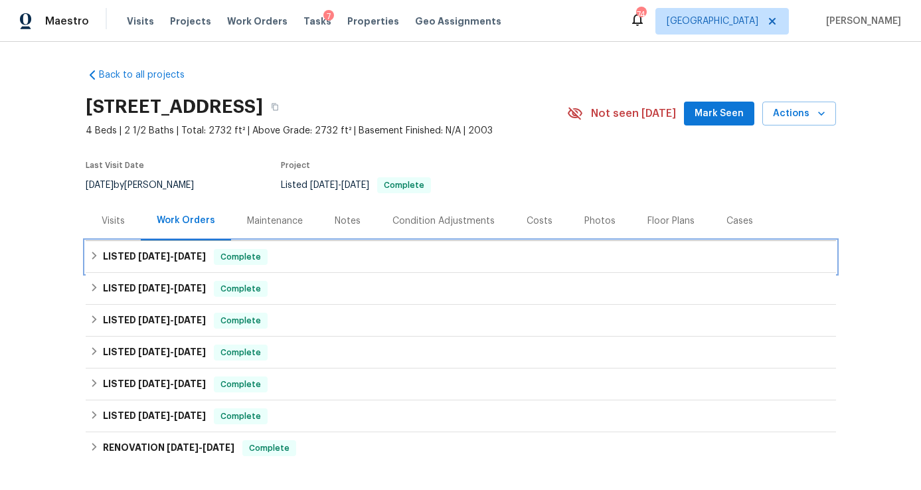
click at [183, 260] on span "[DATE]" at bounding box center [190, 256] width 32 height 9
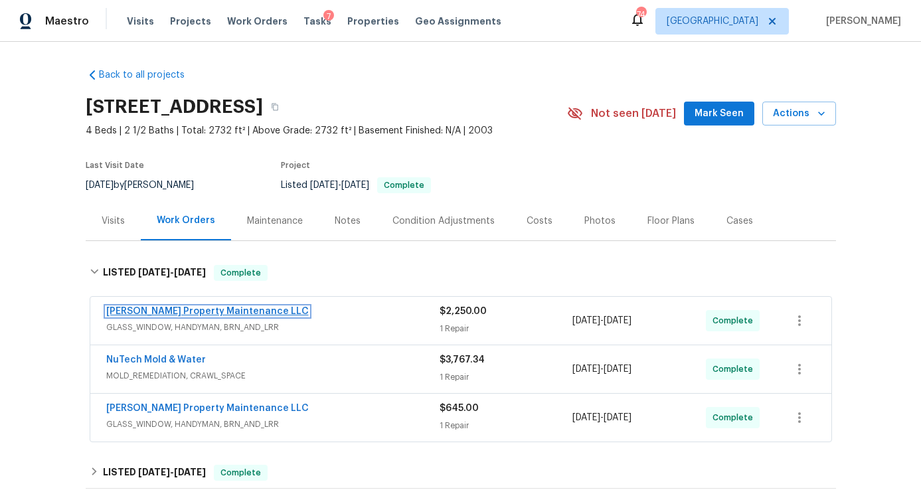
click at [236, 310] on link "[PERSON_NAME] Property Maintenance LLC" at bounding box center [207, 311] width 203 height 9
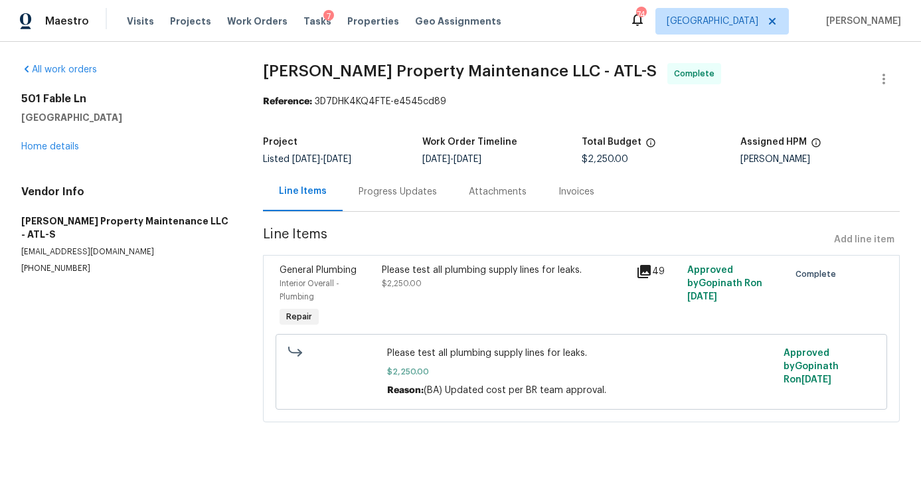
click at [644, 270] on icon at bounding box center [644, 271] width 13 height 13
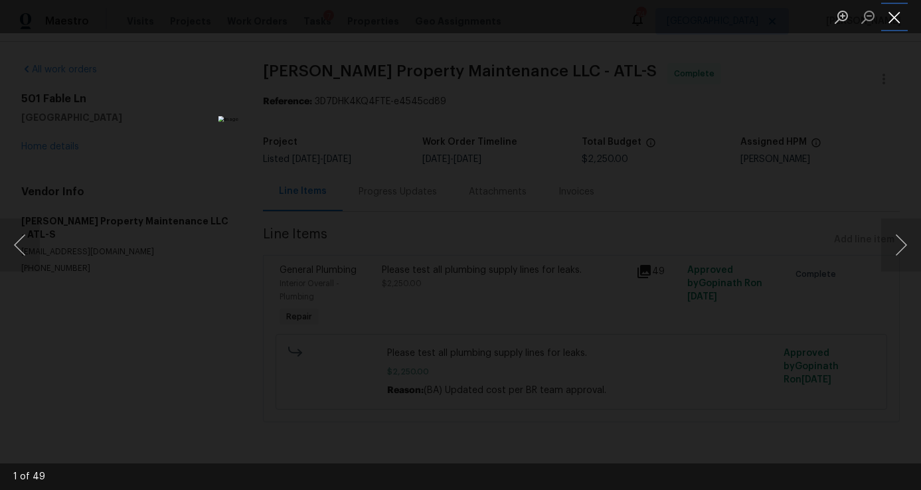
click at [896, 17] on button "Close lightbox" at bounding box center [894, 16] width 27 height 23
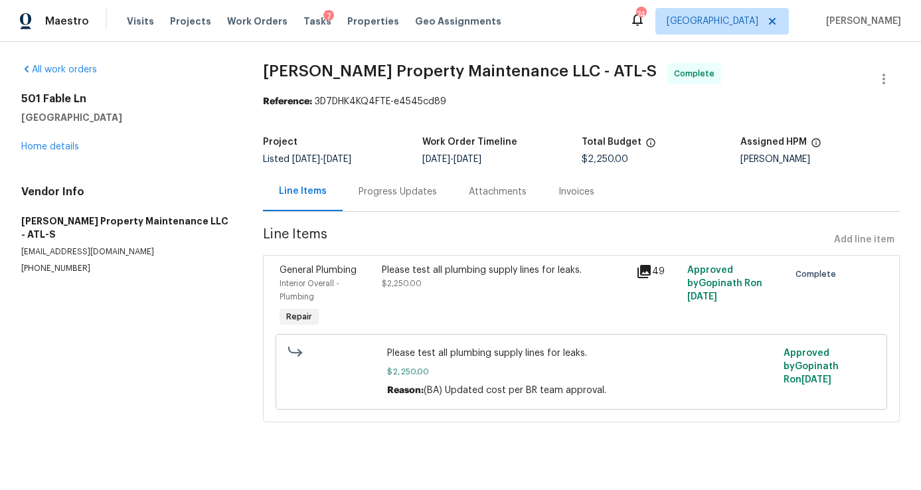
click at [412, 193] on div "Progress Updates" at bounding box center [398, 191] width 78 height 13
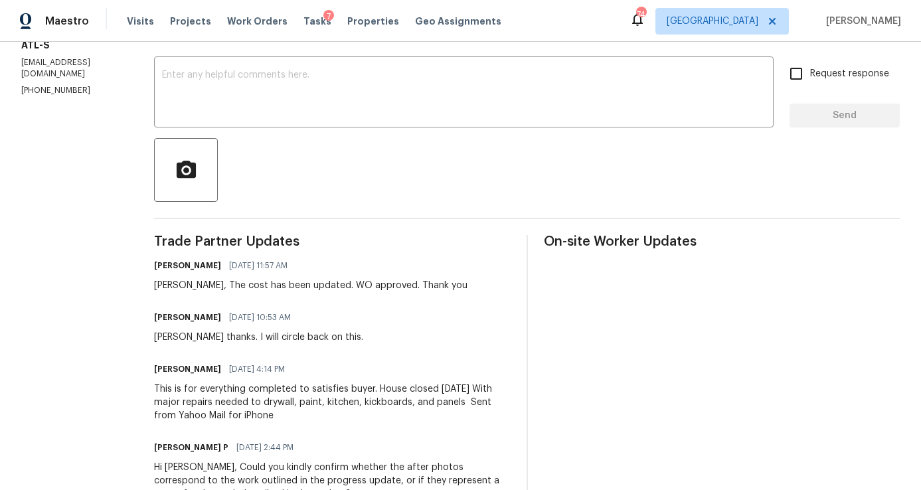
scroll to position [223, 0]
